Goal: Task Accomplishment & Management: Manage account settings

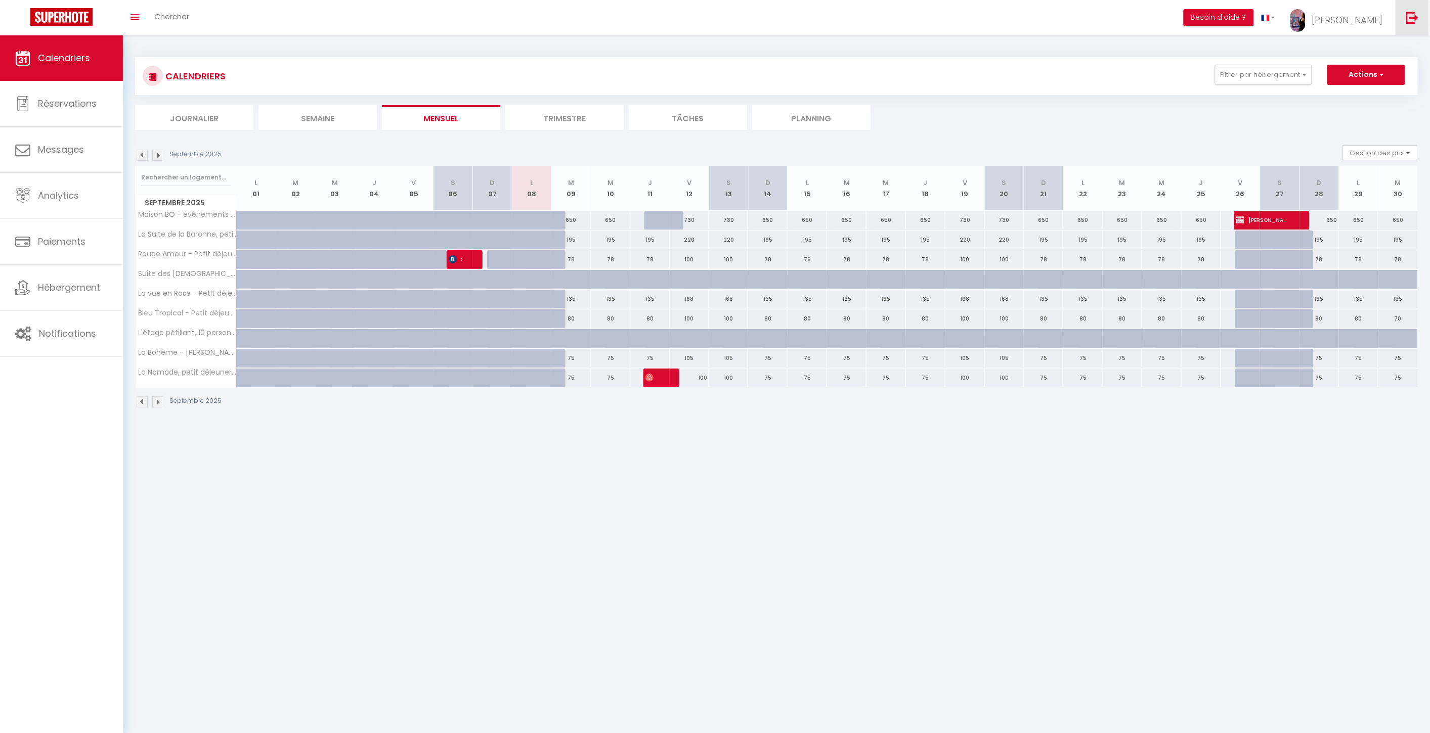
click at [1417, 22] on img at bounding box center [1412, 17] width 13 height 13
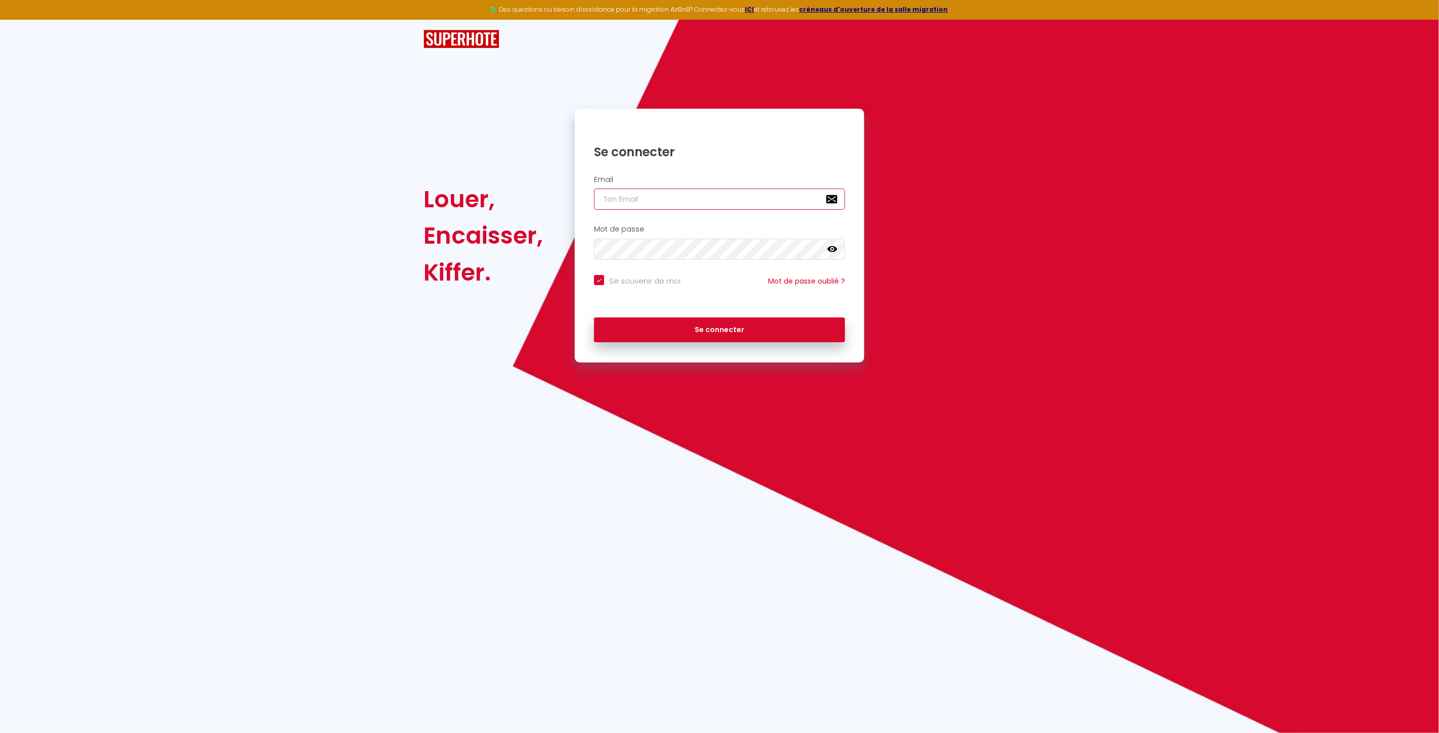
type input "[EMAIL_ADDRESS][DOMAIN_NAME]"
checkbox input "true"
click at [708, 207] on input "[EMAIL_ADDRESS][DOMAIN_NAME]" at bounding box center [719, 199] width 251 height 21
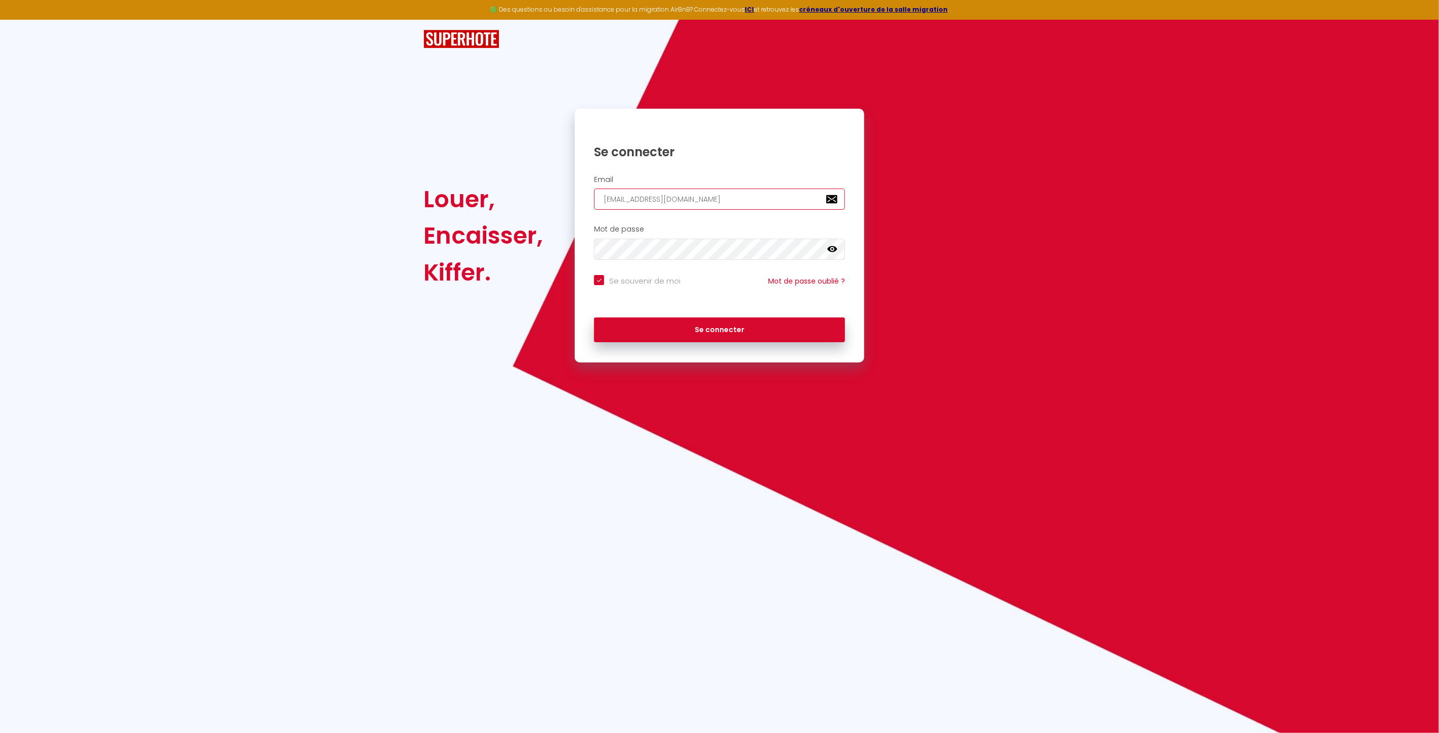
paste input "[EMAIL_ADDRESS]"
type input "[EMAIL_ADDRESS][DOMAIN_NAME]"
checkbox input "true"
type input "[EMAIL_ADDRESS][DOMAIN_NAME]"
click at [621, 328] on button "Se connecter" at bounding box center [719, 330] width 251 height 25
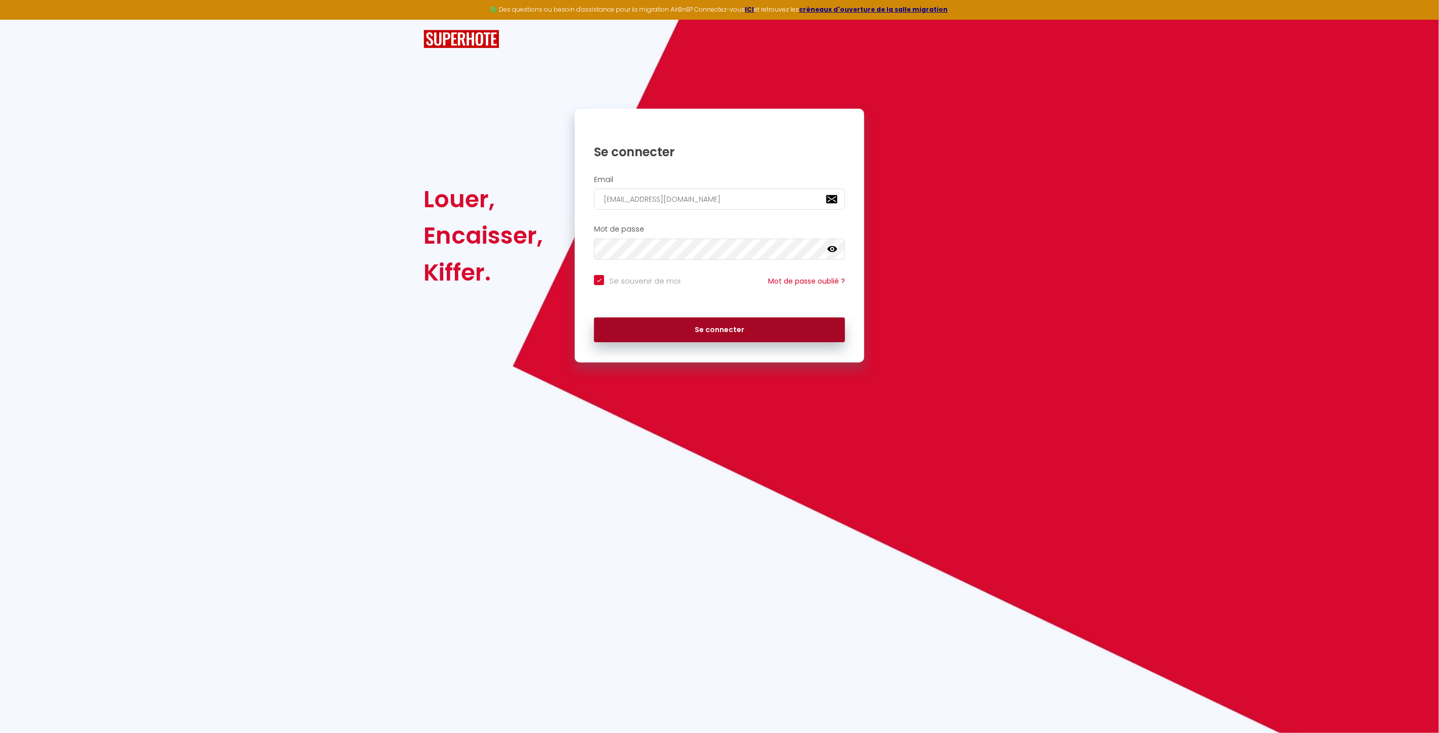
checkbox input "true"
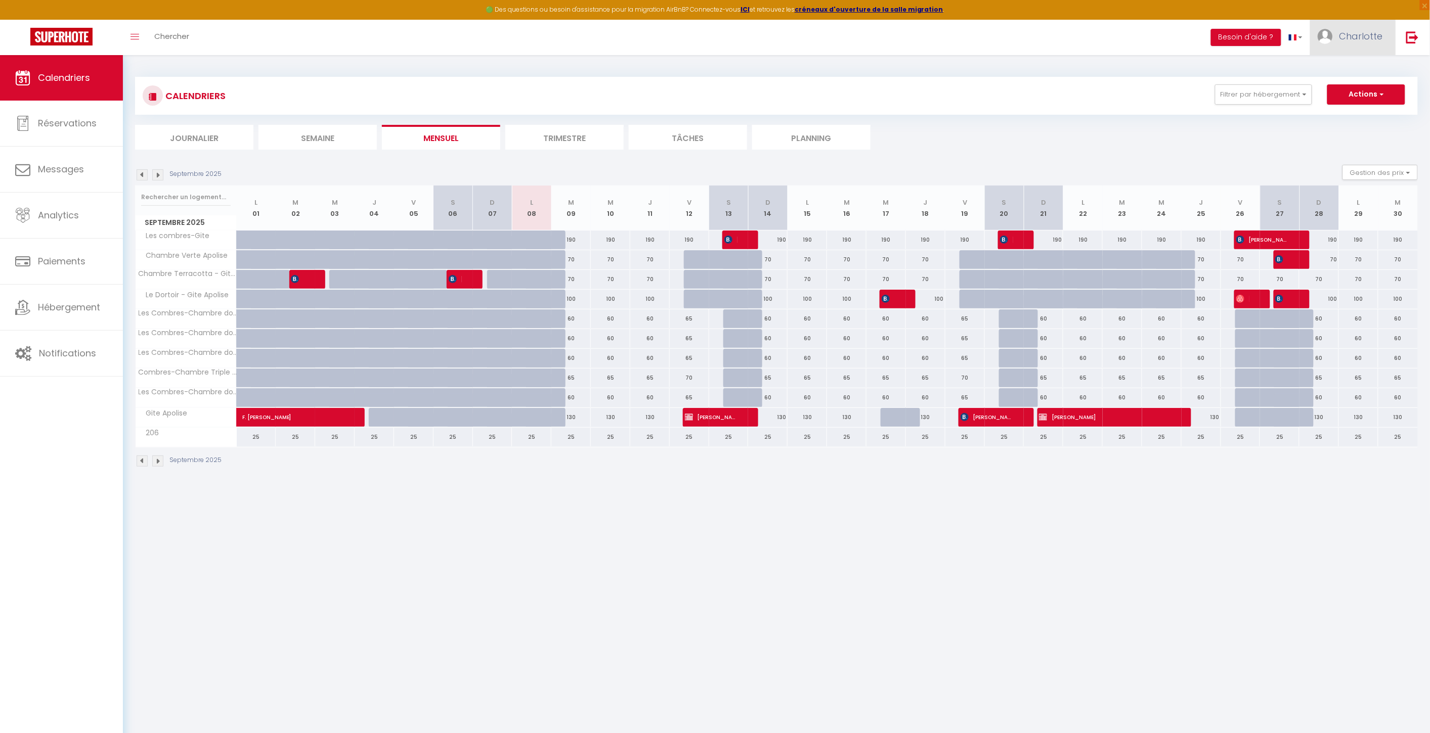
click at [1349, 27] on link "Charlotte" at bounding box center [1352, 37] width 85 height 35
click at [1336, 70] on link "Paramètres" at bounding box center [1355, 70] width 75 height 17
select select "fr"
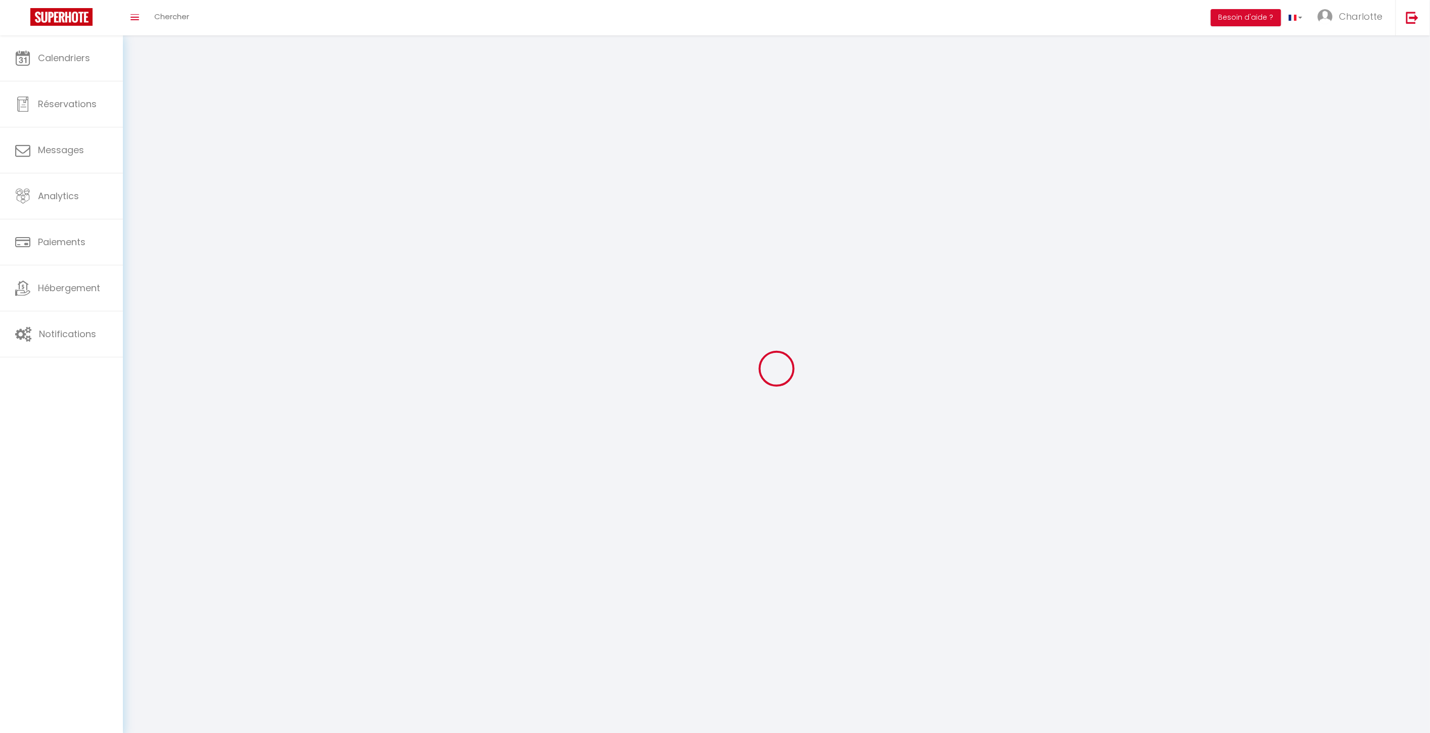
type input "Charlotte"
type input "DOMART"
type input "0651688662"
type input "[STREET_ADDRESS][PERSON_NAME]"
type input "49800"
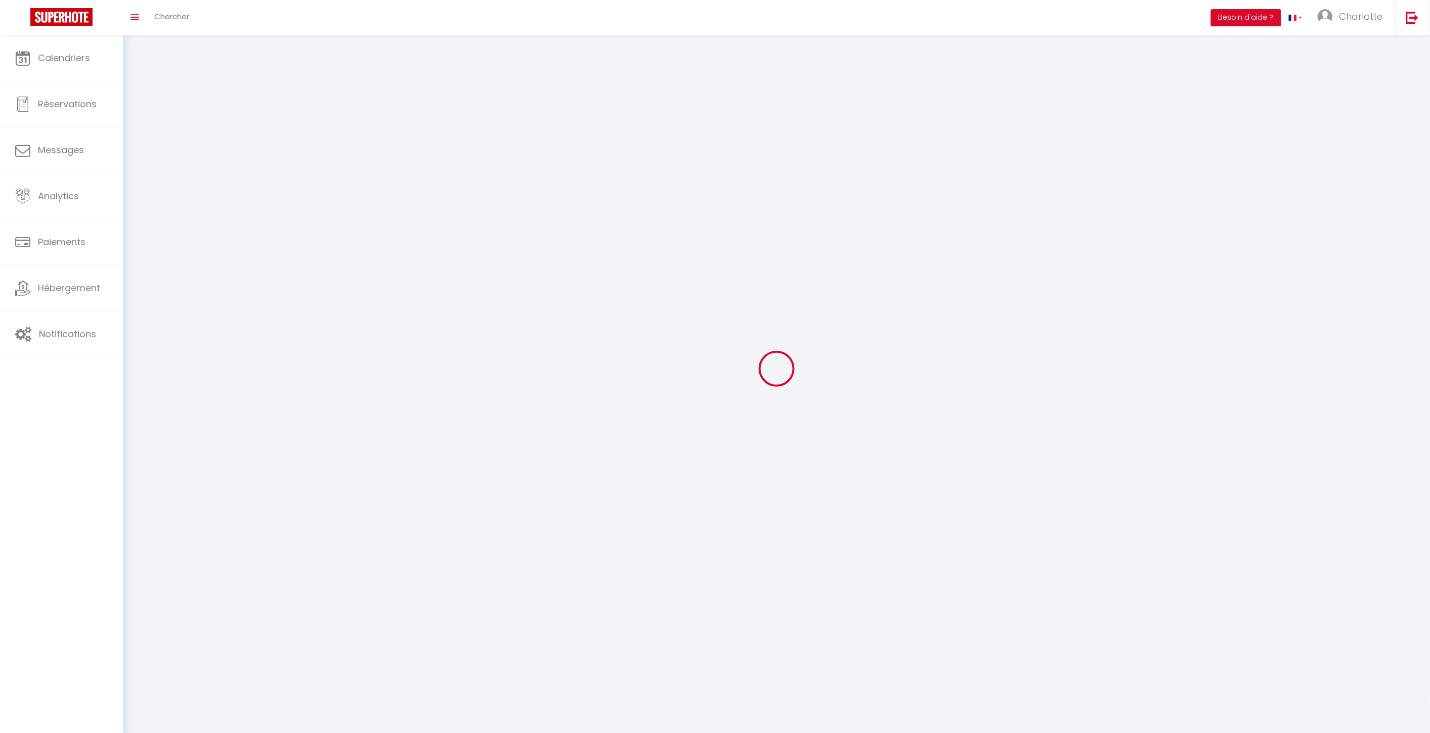
type input "LA DAGUENIERE"
type input "ne3GDBZGUA2nT9Tjbp2rsW9M6"
type input "aSwcL3JxWeimcrKN7m557WOGP"
type input "[URL][DOMAIN_NAME]"
type input "ne3GDBZGUA2nT9Tjbp2rsW9M6"
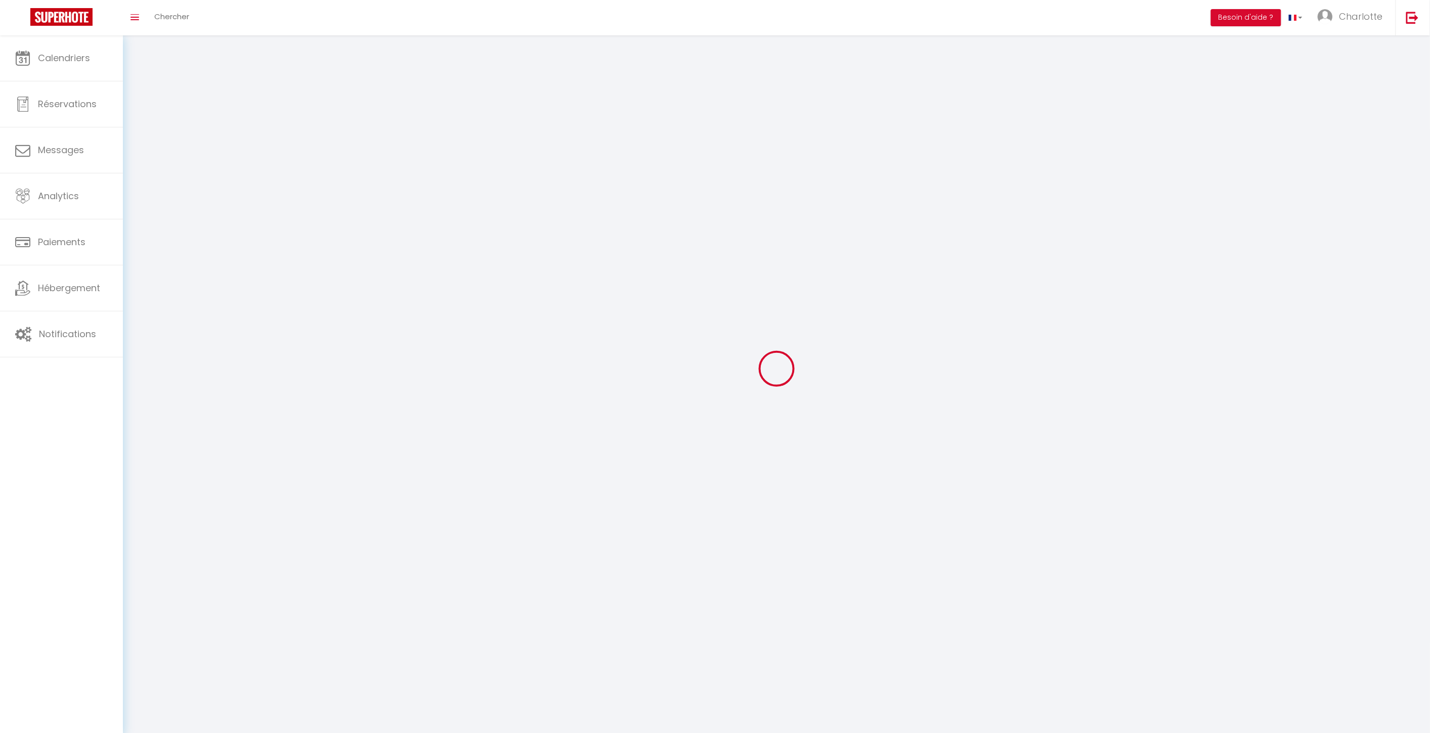
type input "aSwcL3JxWeimcrKN7m557WOGP"
type input "[URL][DOMAIN_NAME]"
select select "75"
select select "28"
select select "fr"
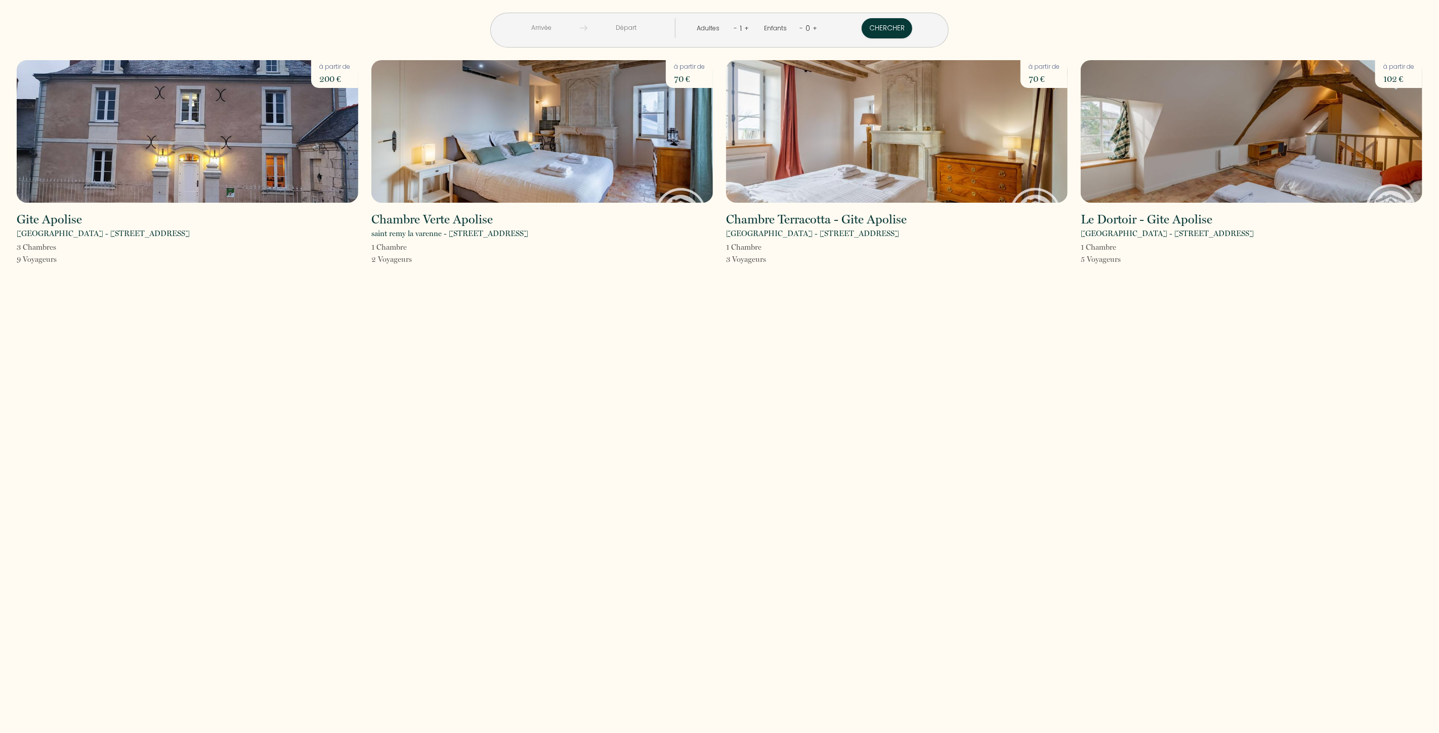
click at [752, 470] on div "< [DATE] > Dim Lun Mar Mer Jeu Ven Sam 1 2 3 4 5 6 7 8 9 10 11 12 13 14 15 16 1…" at bounding box center [719, 366] width 1439 height 733
